Goal: Information Seeking & Learning: Learn about a topic

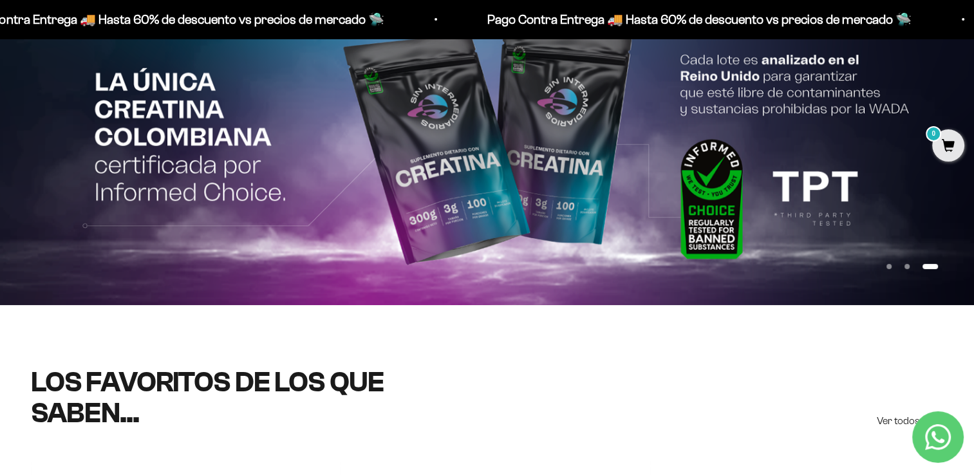
scroll to position [258, 0]
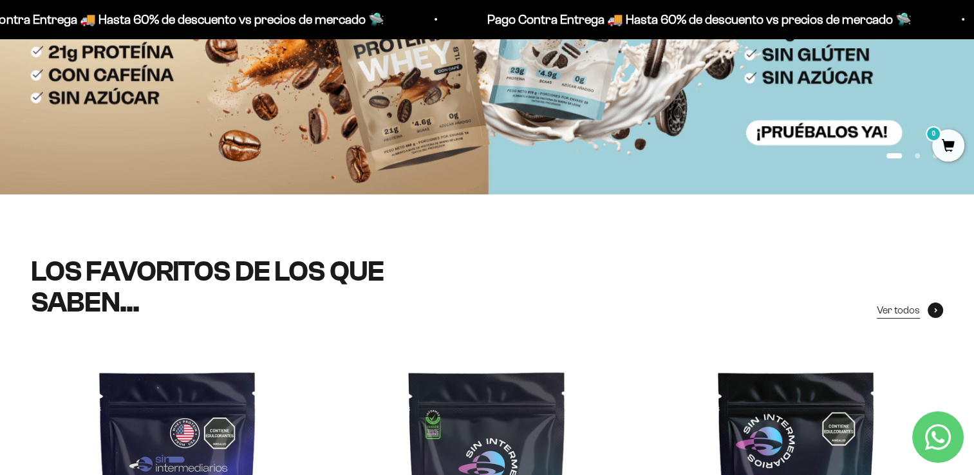
click at [919, 306] on link "Ver todos" at bounding box center [910, 310] width 66 height 17
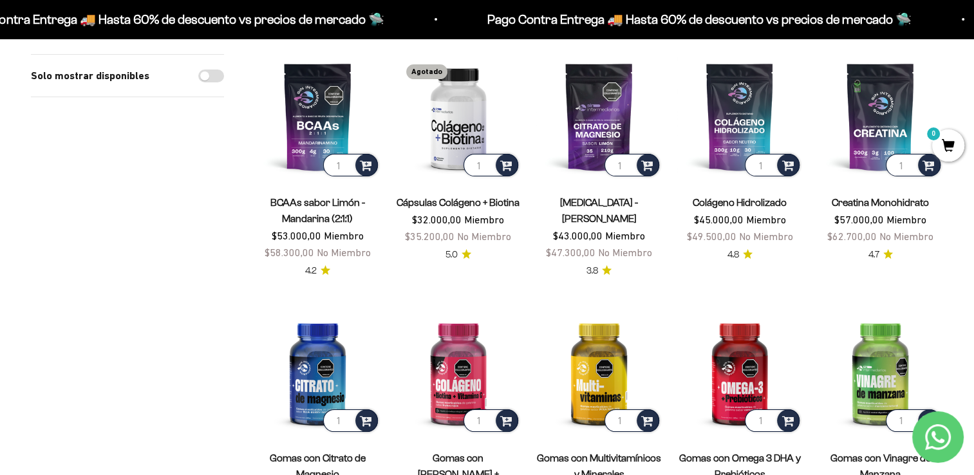
scroll to position [129, 0]
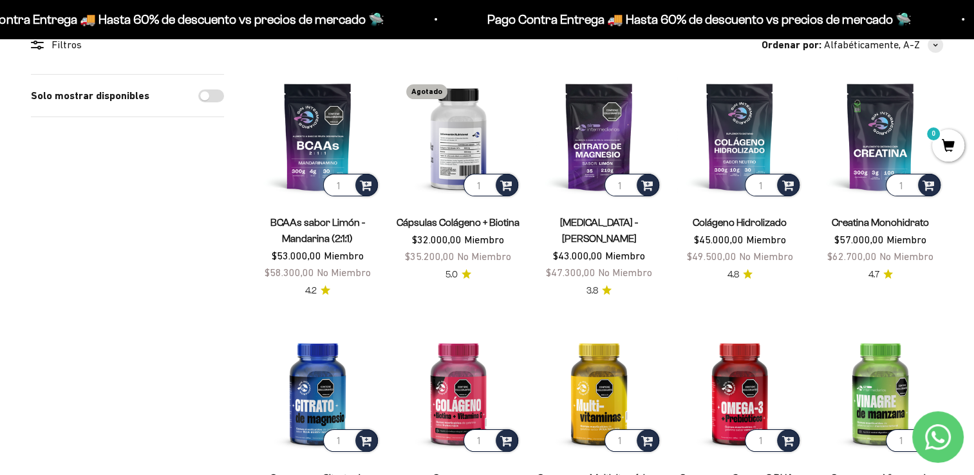
click at [462, 147] on img at bounding box center [459, 137] width 126 height 126
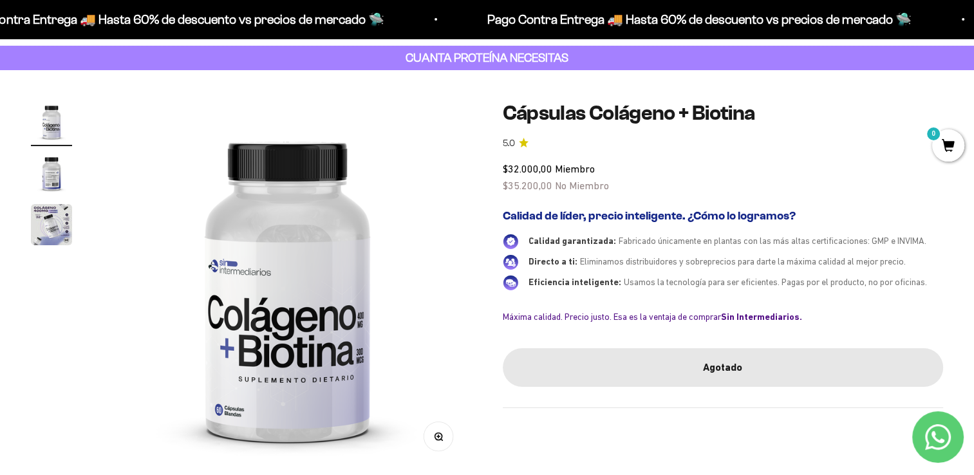
click at [254, 388] on img at bounding box center [287, 285] width 369 height 369
click at [35, 165] on img "Ir al artículo 2" at bounding box center [51, 173] width 41 height 41
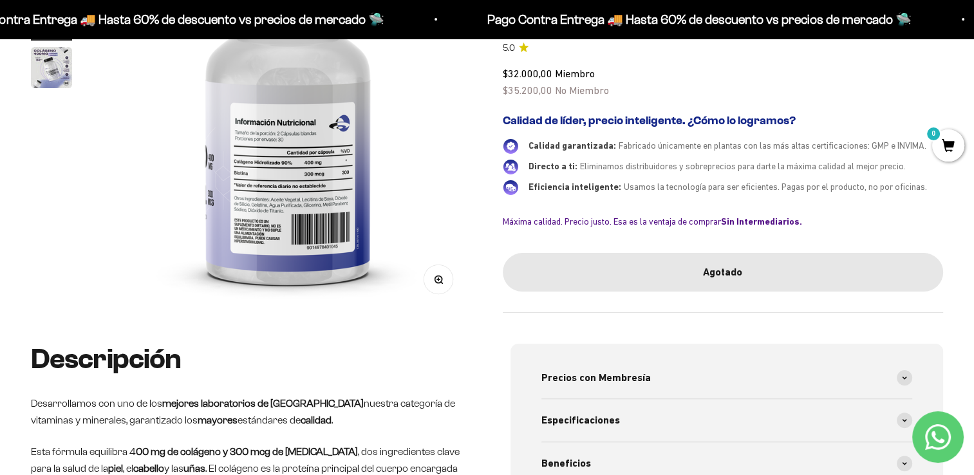
scroll to position [193, 0]
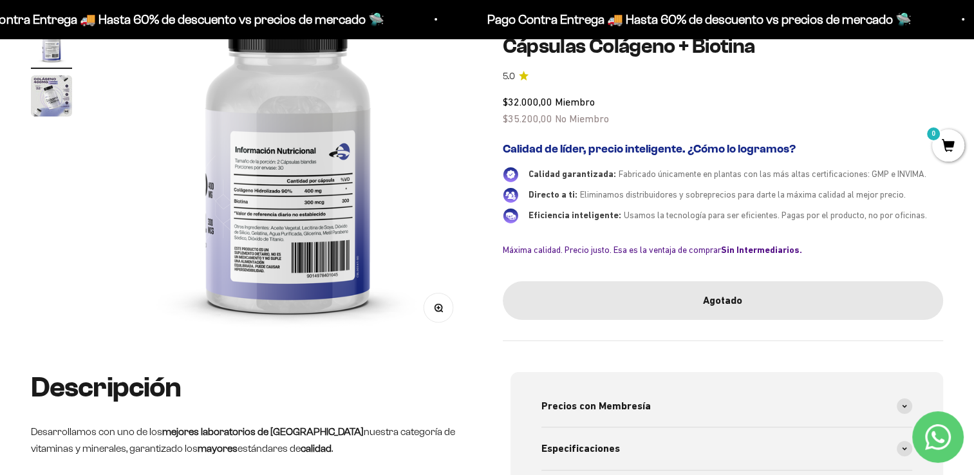
click at [288, 176] on img at bounding box center [288, 156] width 369 height 369
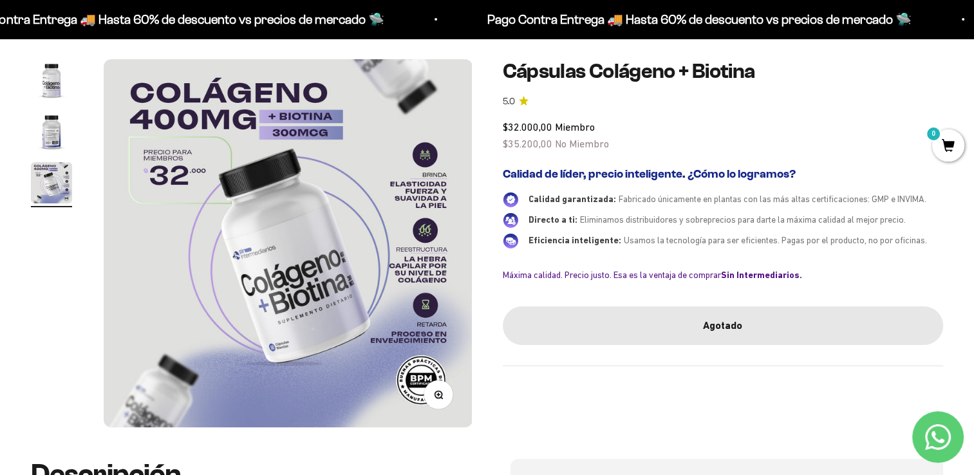
scroll to position [129, 0]
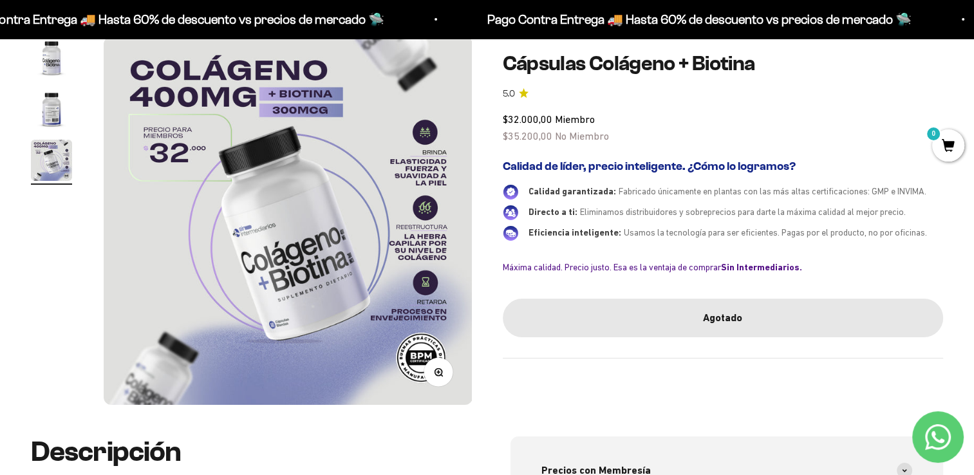
click at [473, 226] on div "Zoom Ir al artículo 1 Ir al artículo 2 Ir al artículo 3 Cápsulas Colágeno + [ME…" at bounding box center [487, 221] width 912 height 369
click at [451, 228] on img at bounding box center [288, 221] width 369 height 368
click at [438, 249] on img at bounding box center [288, 221] width 369 height 368
click at [119, 201] on img at bounding box center [288, 221] width 369 height 368
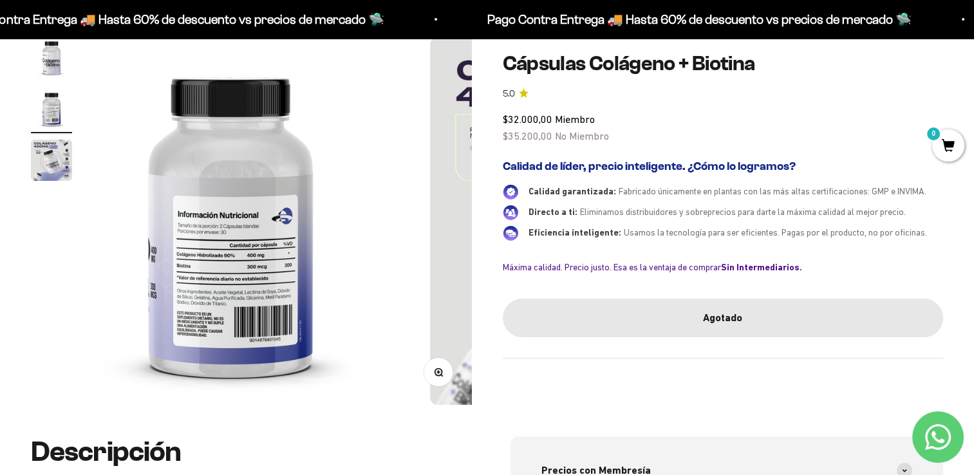
scroll to position [0, 384]
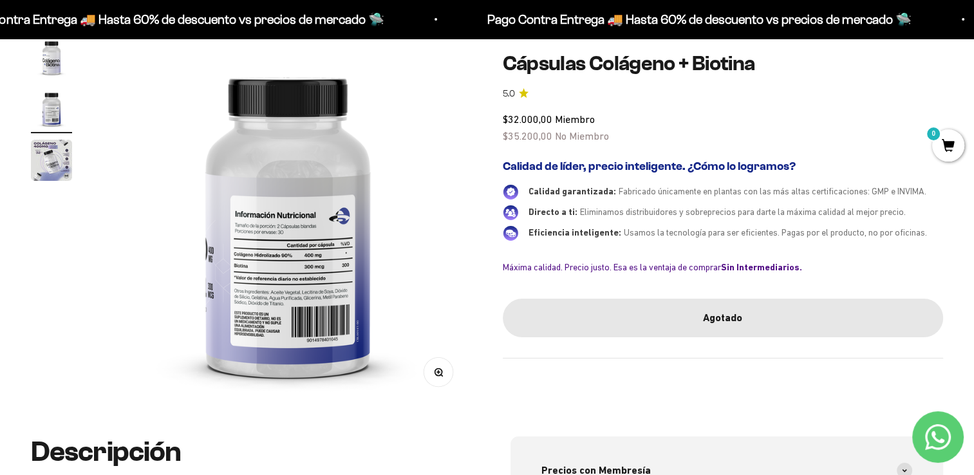
click at [435, 380] on button "Zoom" at bounding box center [438, 371] width 29 height 29
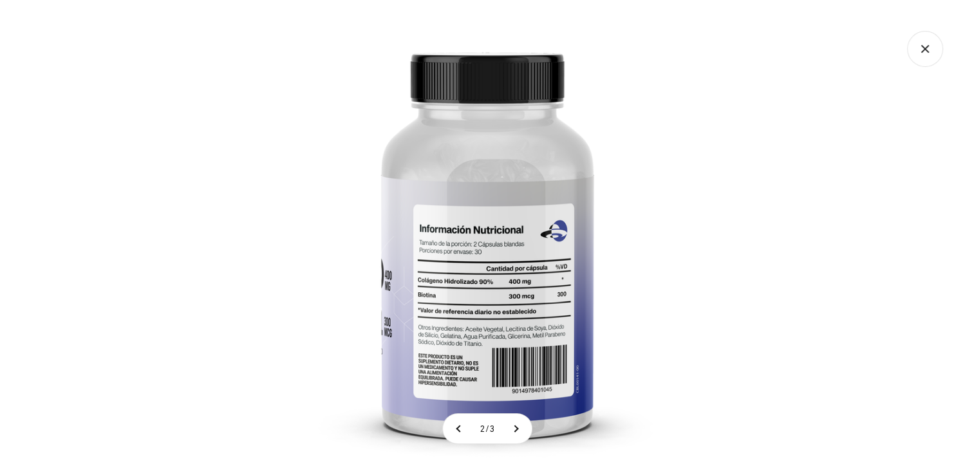
click at [435, 379] on img at bounding box center [487, 237] width 475 height 475
click at [250, 0] on div at bounding box center [250, 0] width 0 height 0
click at [474, 240] on img at bounding box center [487, 237] width 475 height 475
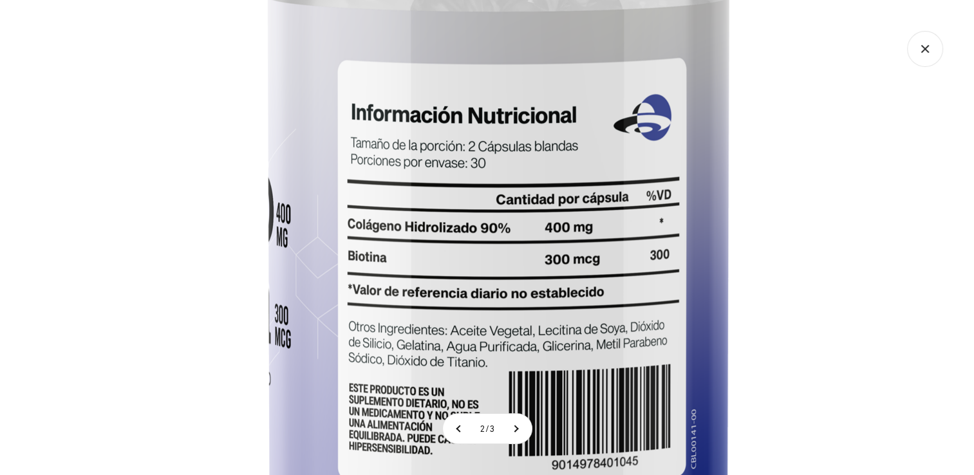
click at [543, 216] on img at bounding box center [498, 132] width 1030 height 1030
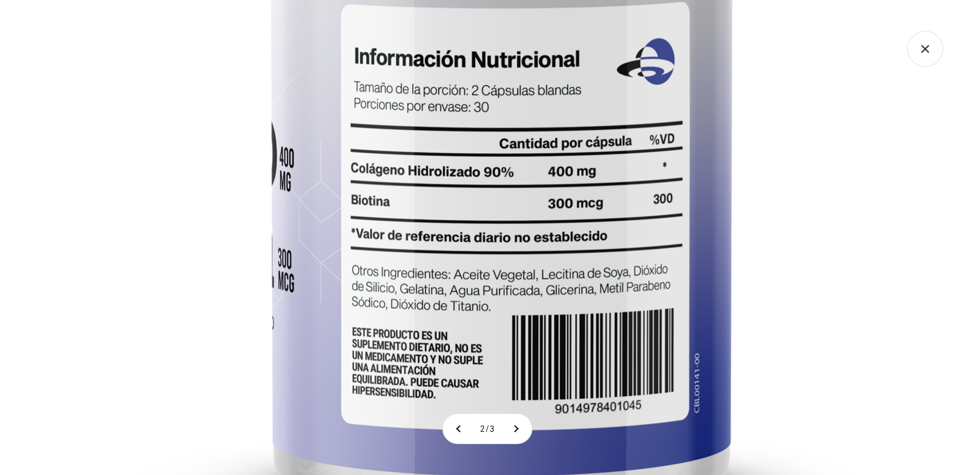
click at [572, 273] on img at bounding box center [501, 76] width 1030 height 1030
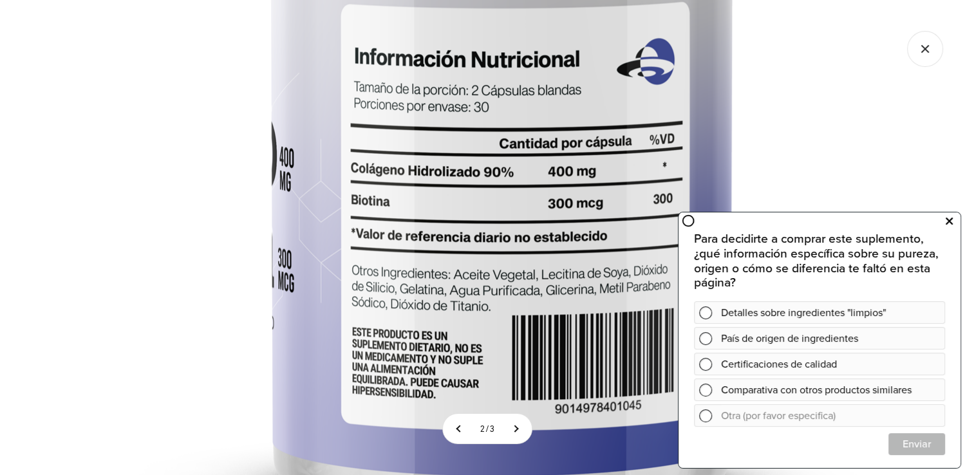
click at [949, 223] on icon at bounding box center [949, 221] width 7 height 17
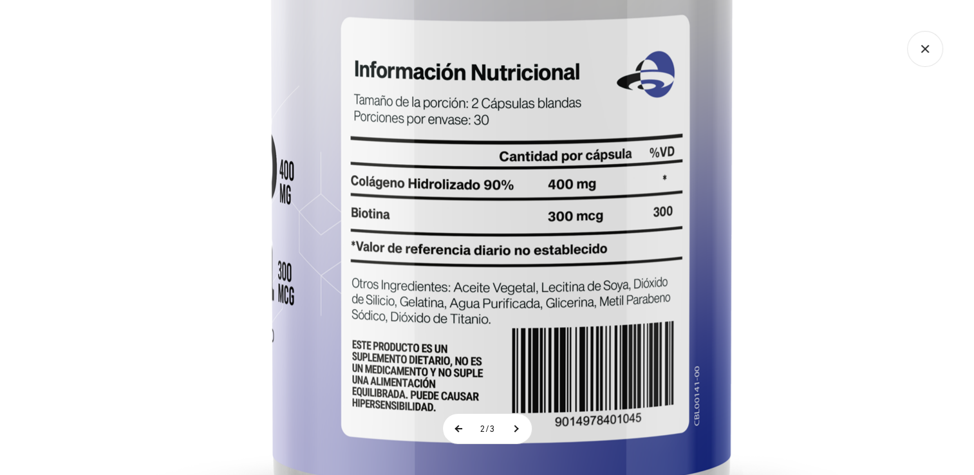
click at [464, 430] on button at bounding box center [459, 429] width 32 height 30
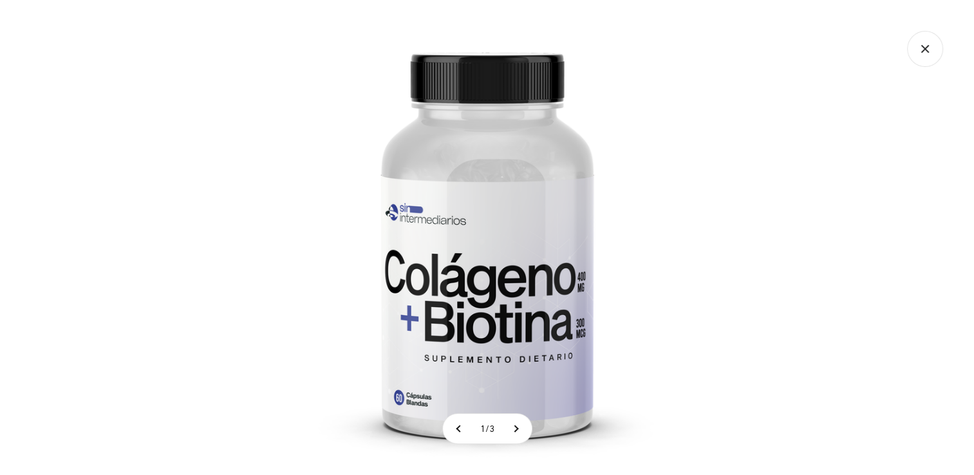
click at [934, 52] on icon "Cerrar galería" at bounding box center [925, 49] width 36 height 36
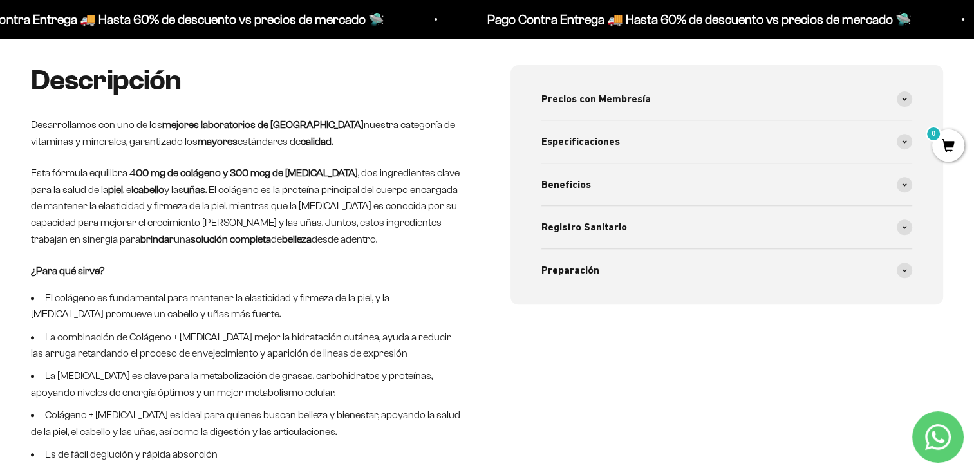
scroll to position [515, 0]
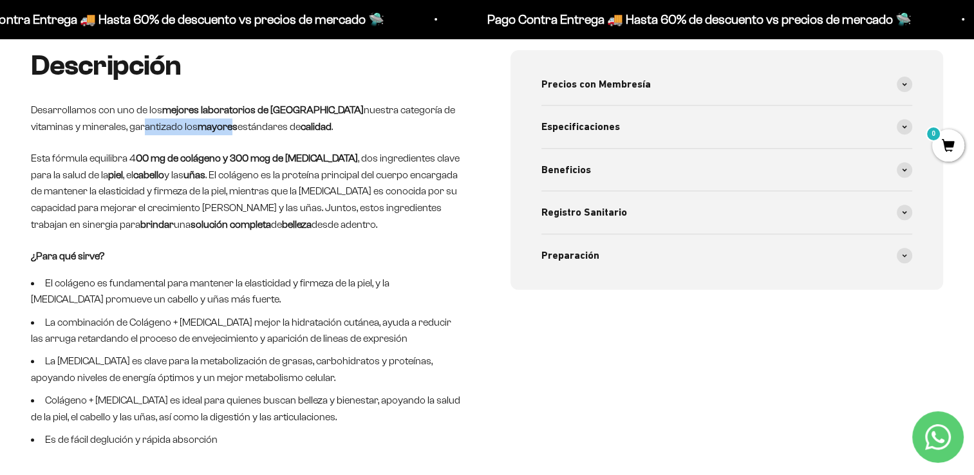
drag, startPoint x: 90, startPoint y: 126, endPoint x: 182, endPoint y: 130, distance: 92.2
click at [182, 130] on p "Desarrollamos con uno de los mejores laboratorios de [GEOGRAPHIC_DATA] nuestra …" at bounding box center [247, 118] width 433 height 33
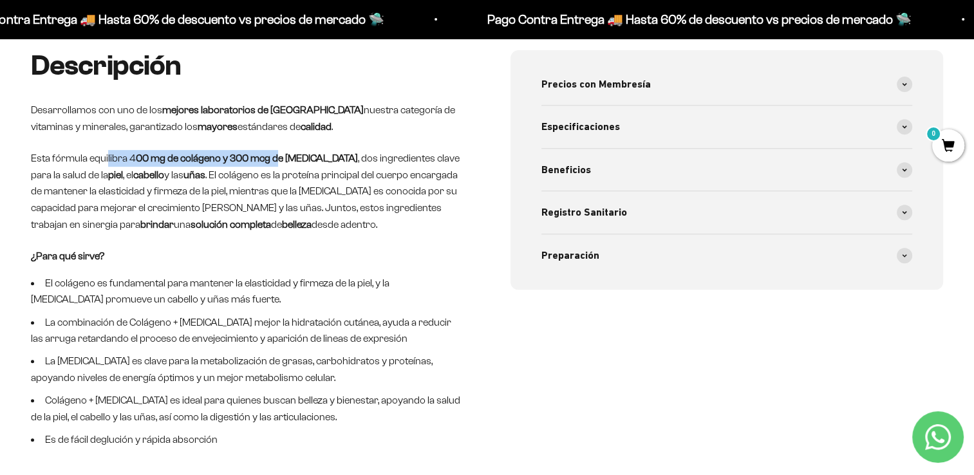
drag, startPoint x: 182, startPoint y: 130, endPoint x: 274, endPoint y: 161, distance: 96.5
click at [274, 161] on p "Esta fórmula equilibra 4 00 mg de colágeno y 300 mcg de [MEDICAL_DATA] , dos in…" at bounding box center [247, 191] width 433 height 82
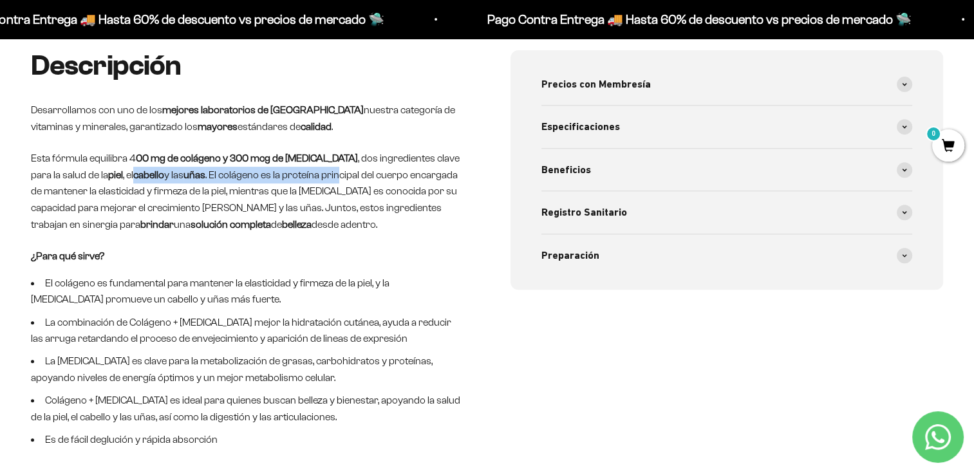
drag, startPoint x: 105, startPoint y: 171, endPoint x: 312, endPoint y: 174, distance: 206.7
click at [312, 174] on p "Esta fórmula equilibra 4 00 mg de colágeno y 300 mcg de [MEDICAL_DATA] , dos in…" at bounding box center [247, 191] width 433 height 82
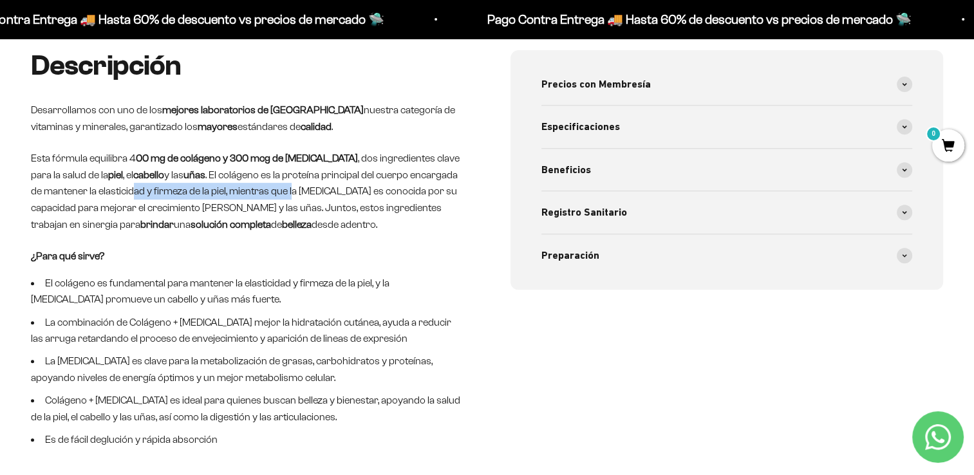
drag, startPoint x: 118, startPoint y: 189, endPoint x: 279, endPoint y: 186, distance: 161.6
click at [279, 186] on p "Esta fórmula equilibra 4 00 mg de colágeno y 300 mcg de [MEDICAL_DATA] , dos in…" at bounding box center [247, 191] width 433 height 82
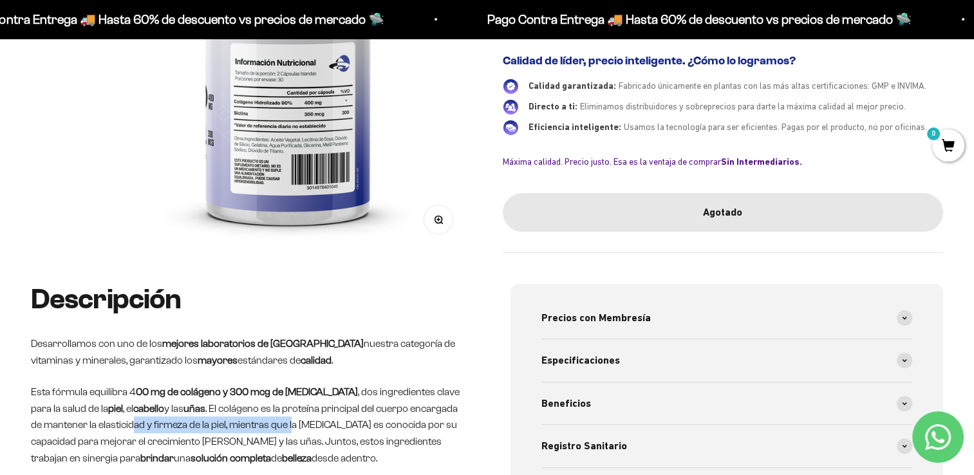
scroll to position [129, 0]
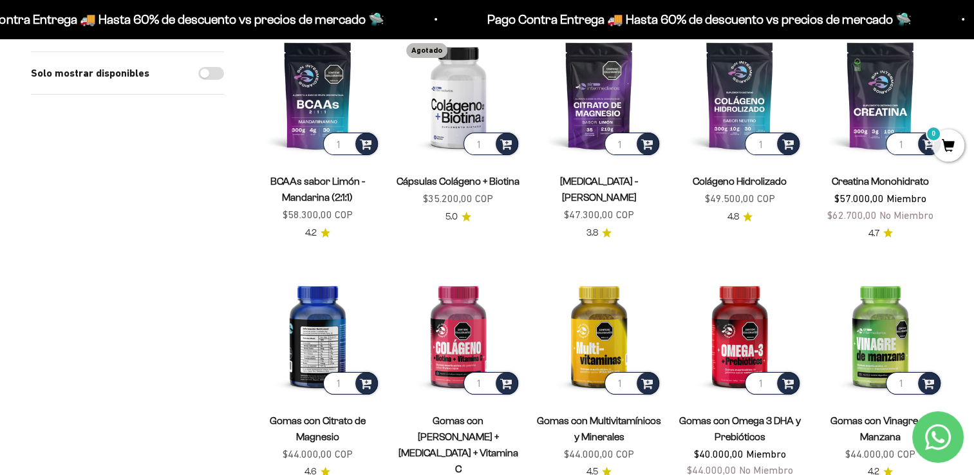
scroll to position [193, 0]
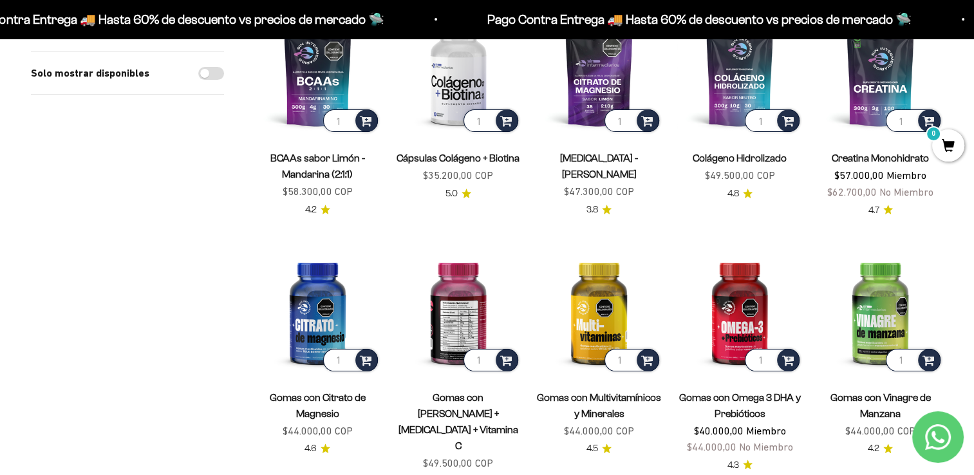
click at [450, 310] on img at bounding box center [459, 312] width 126 height 126
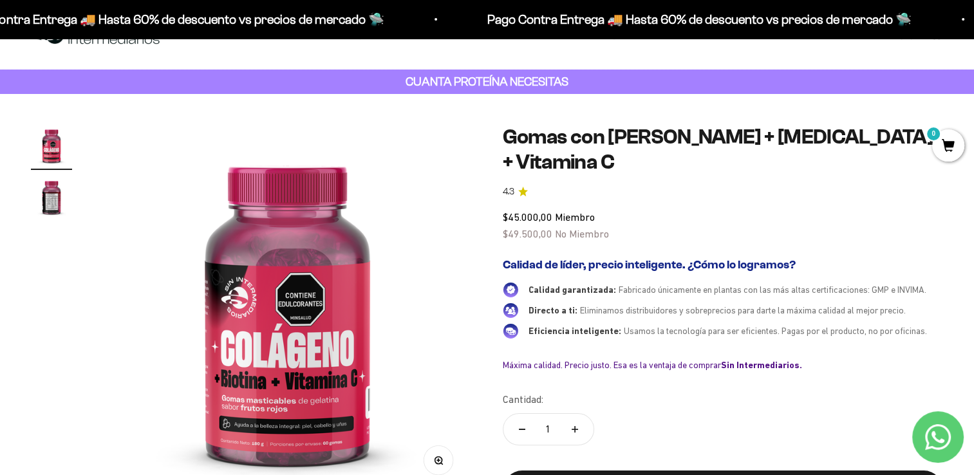
scroll to position [64, 0]
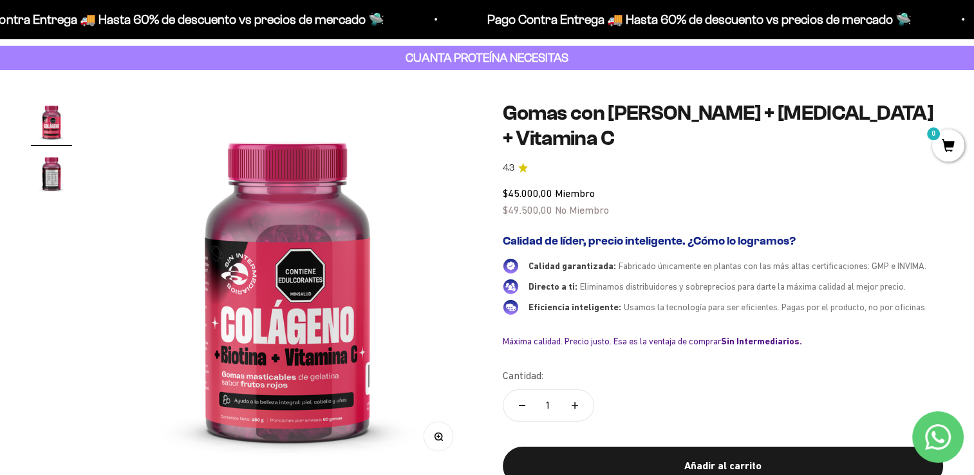
click at [367, 337] on img at bounding box center [287, 285] width 369 height 369
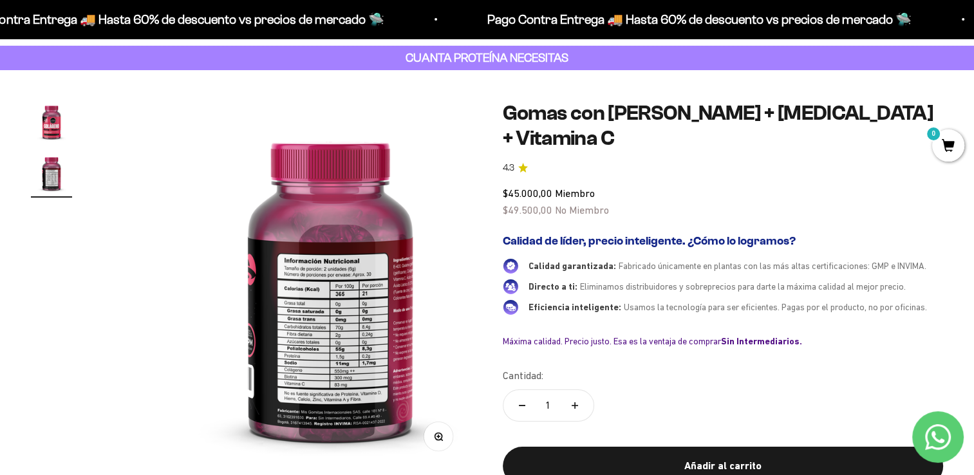
scroll to position [0, 384]
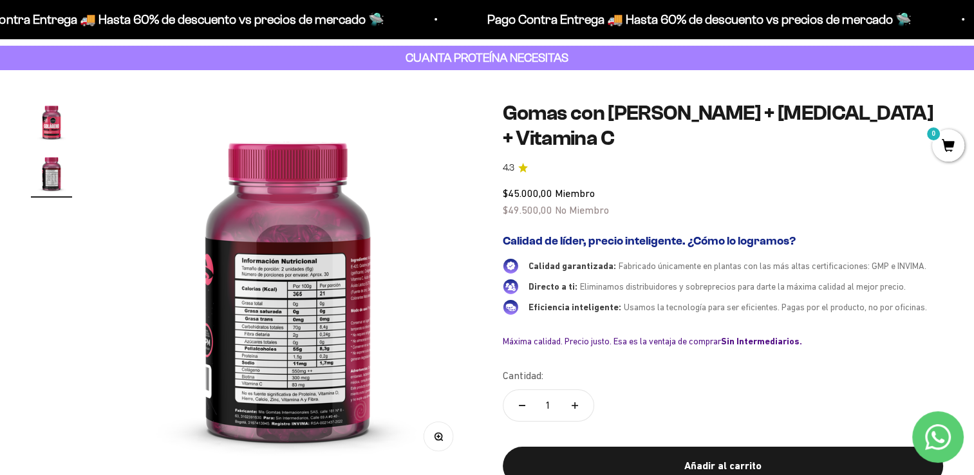
click at [431, 434] on button "Zoom" at bounding box center [438, 436] width 29 height 29
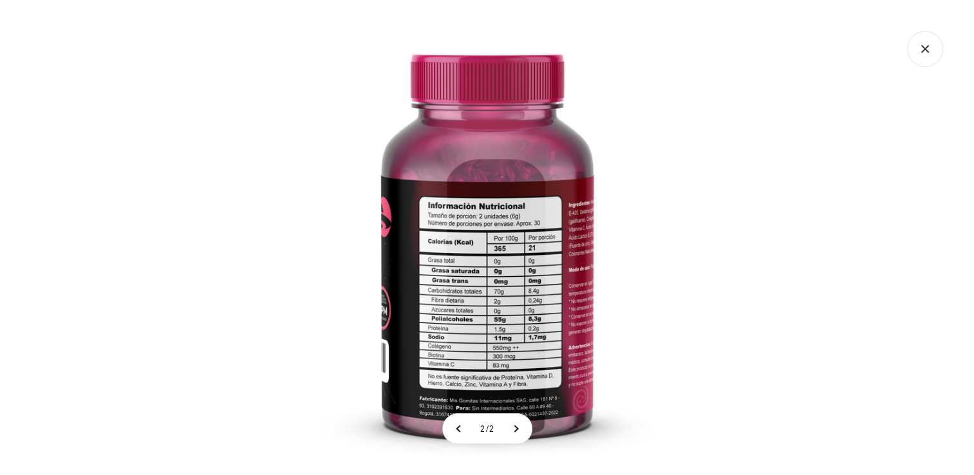
click at [474, 267] on img at bounding box center [487, 237] width 475 height 475
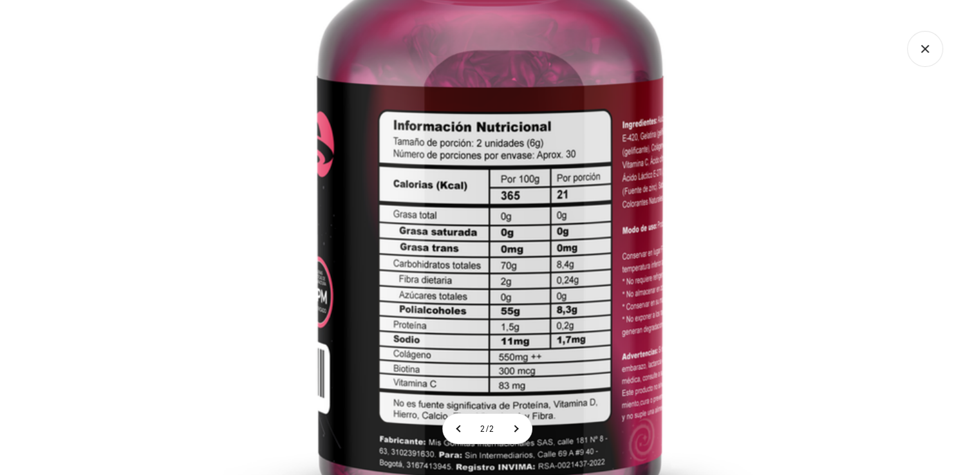
click at [534, 318] on img at bounding box center [490, 177] width 773 height 773
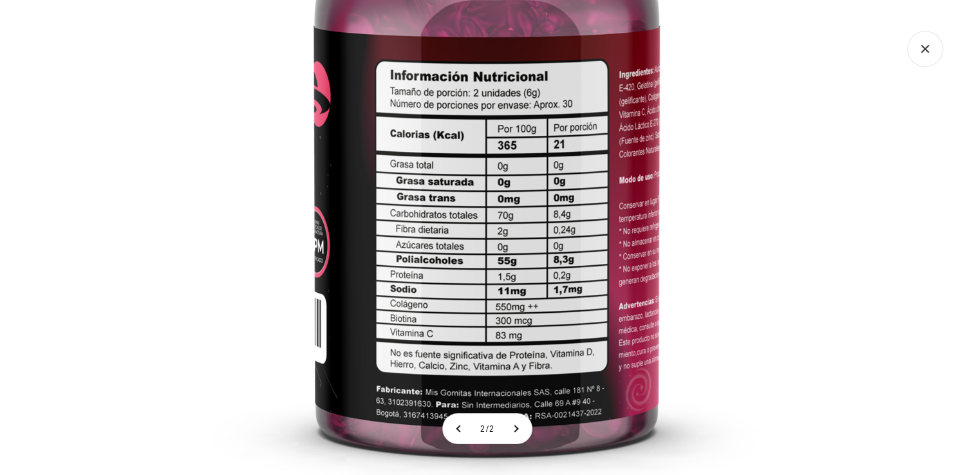
click at [548, 307] on img at bounding box center [486, 127] width 773 height 773
click at [523, 429] on button at bounding box center [516, 429] width 32 height 30
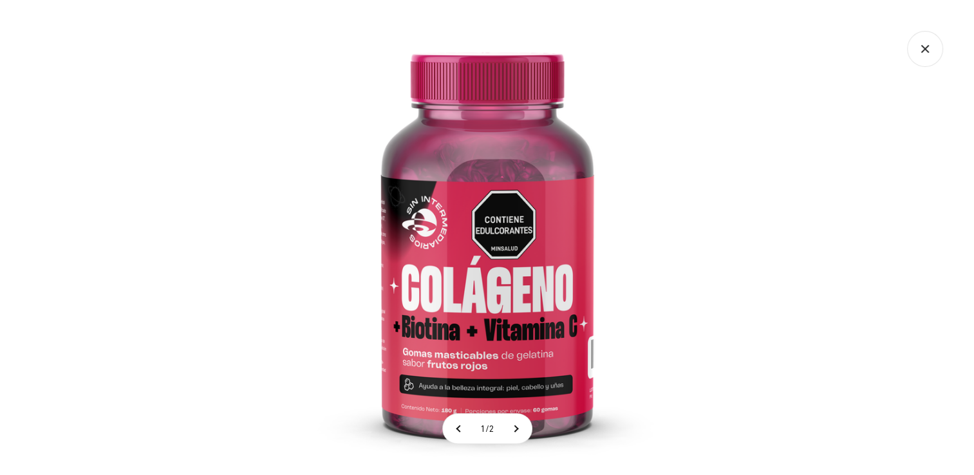
click at [505, 354] on img at bounding box center [487, 237] width 475 height 475
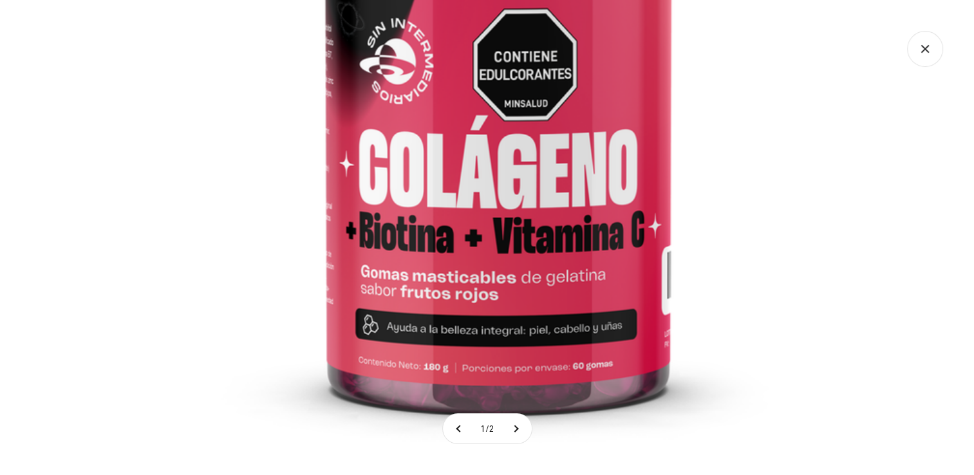
click at [583, 261] on img at bounding box center [498, 85] width 773 height 773
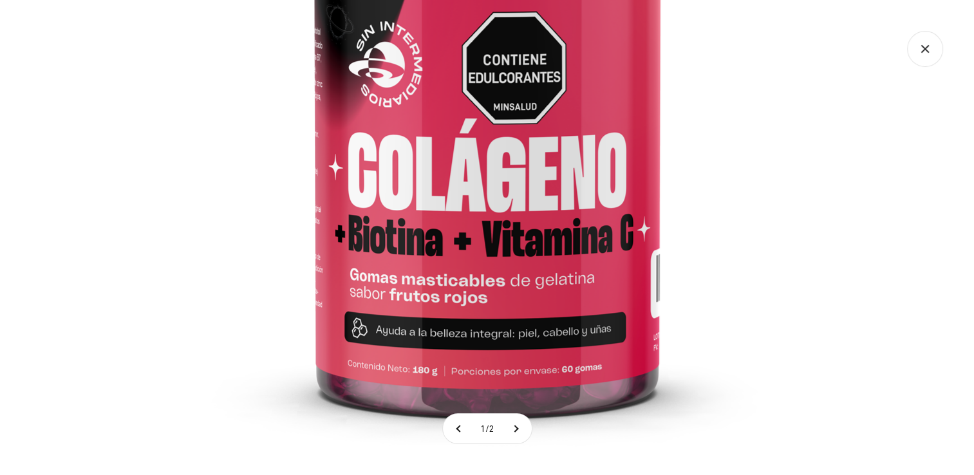
click at [557, 365] on img at bounding box center [487, 89] width 773 height 773
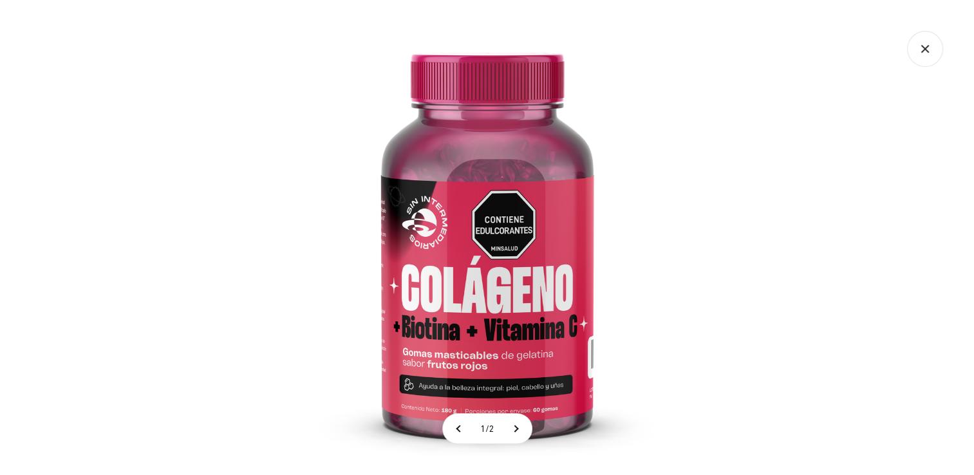
click at [577, 356] on img at bounding box center [487, 237] width 475 height 475
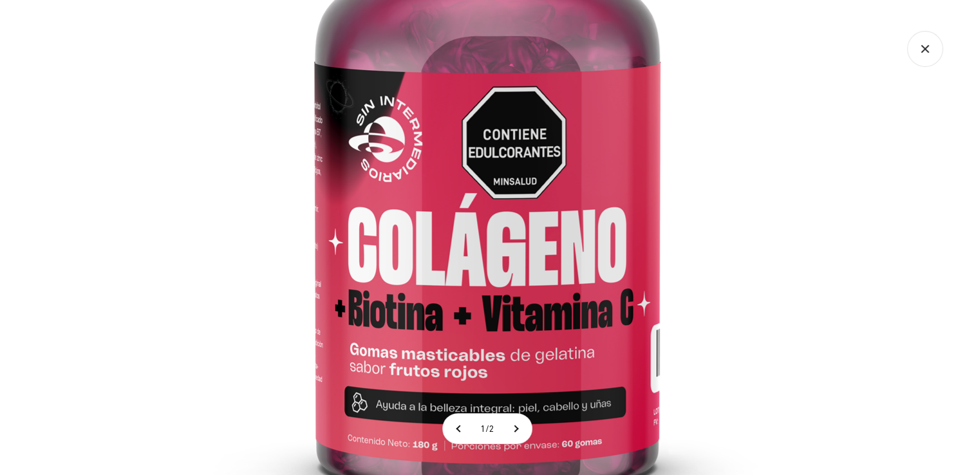
click at [577, 356] on img at bounding box center [487, 163] width 773 height 773
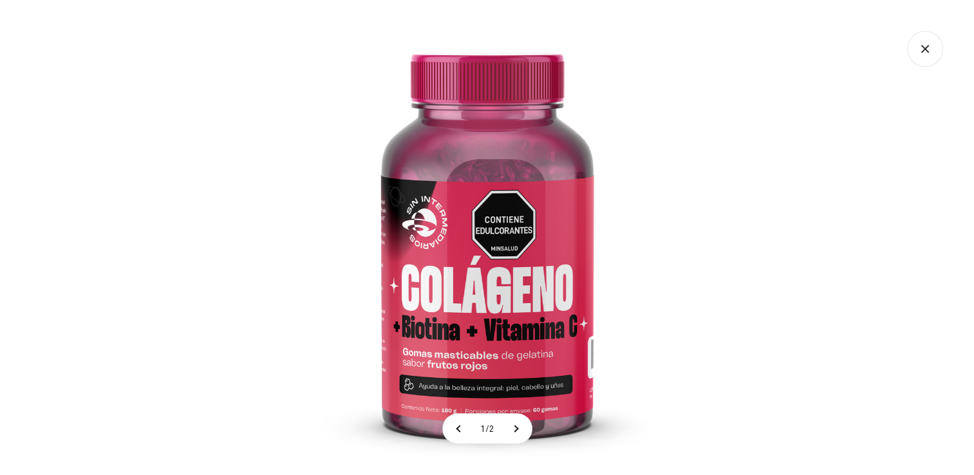
click at [923, 49] on icon "Cerrar galería" at bounding box center [925, 49] width 36 height 36
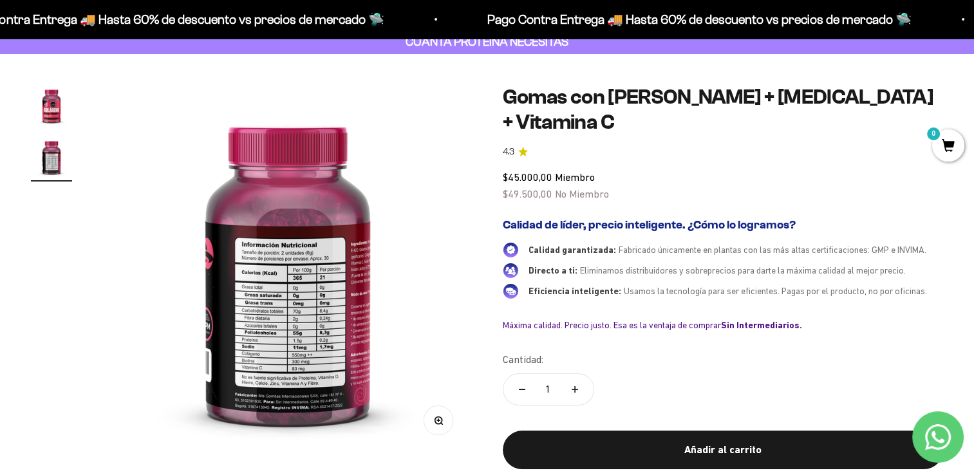
scroll to position [0, 0]
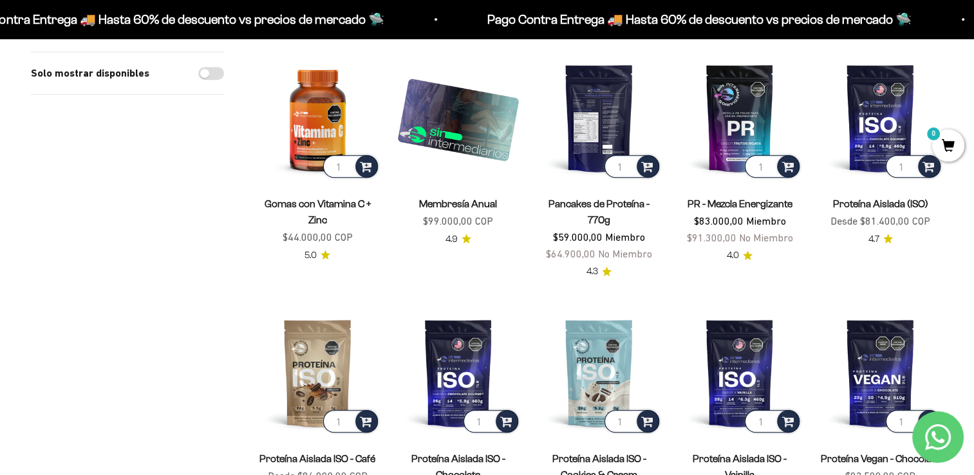
scroll to position [773, 0]
